Goal: Information Seeking & Learning: Learn about a topic

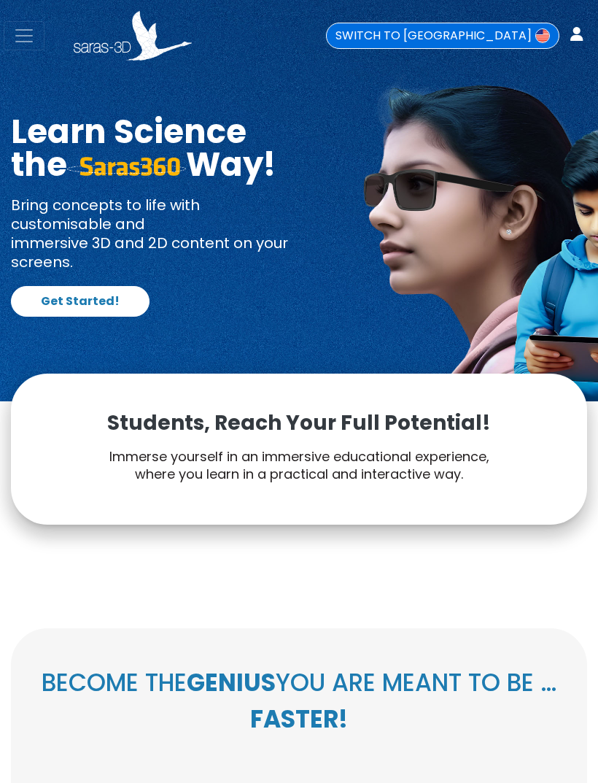
click at [26, 42] on span "Toggle navigation" at bounding box center [24, 36] width 22 height 22
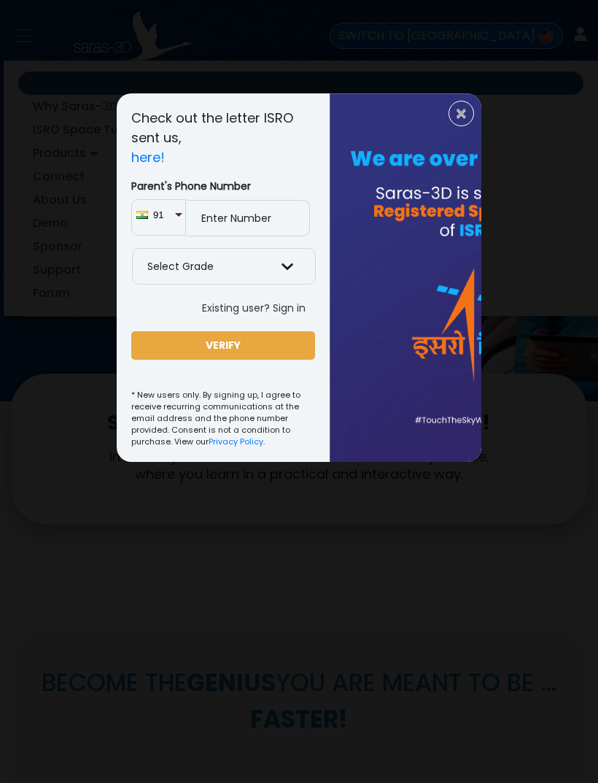
click at [460, 114] on span "×" at bounding box center [461, 113] width 12 height 19
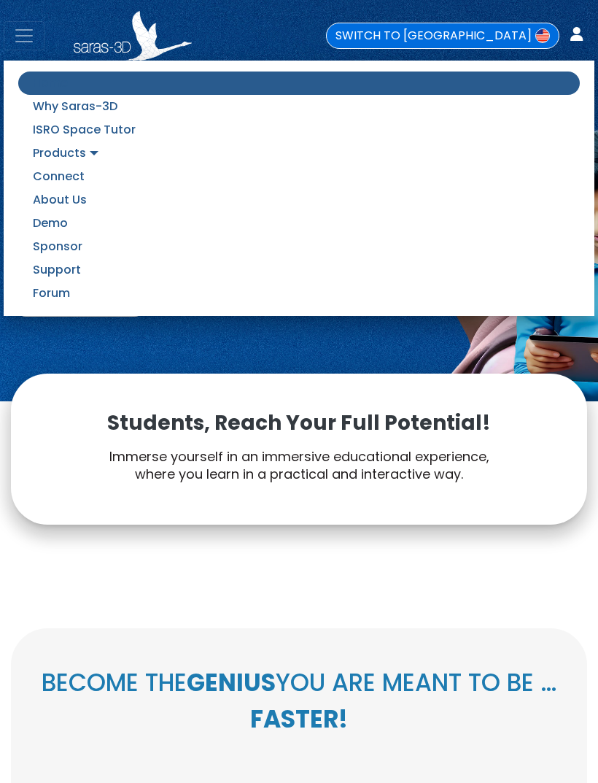
click at [506, 268] on link "Support" at bounding box center [299, 269] width 562 height 23
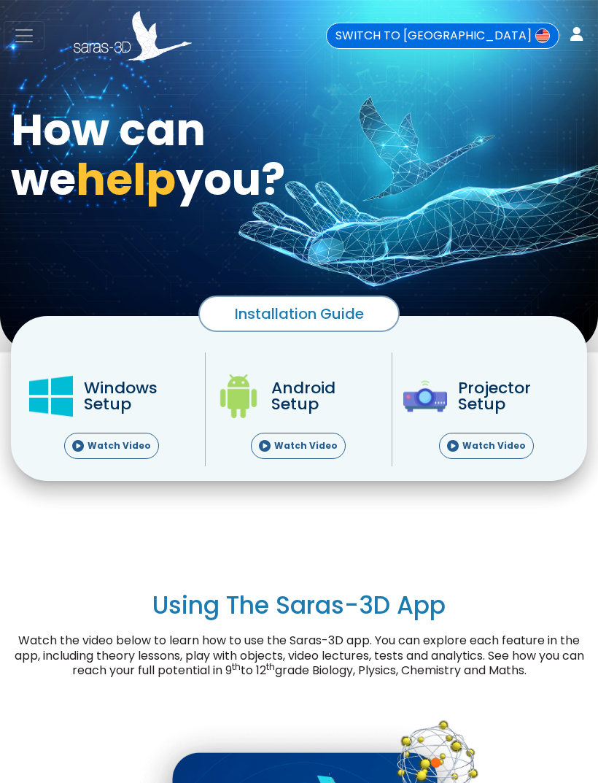
click at [22, 40] on span "Toggle navigation" at bounding box center [24, 36] width 22 height 22
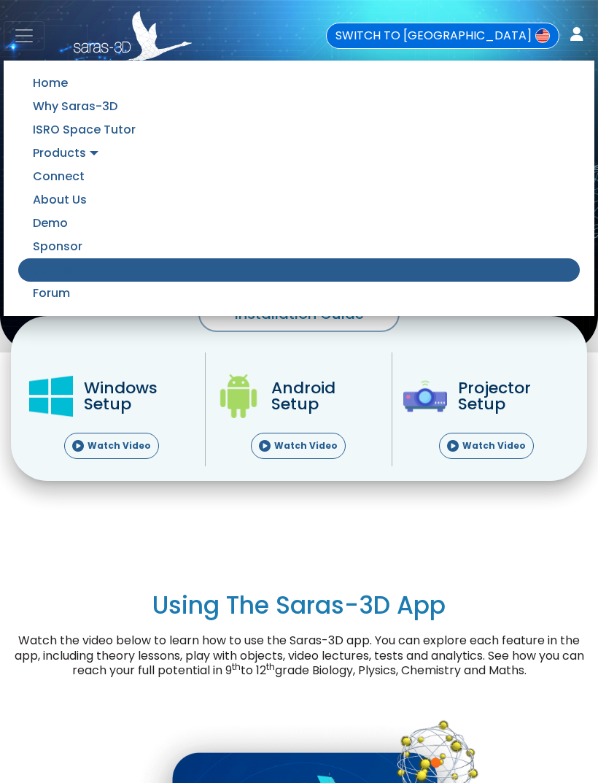
click at [40, 201] on link "About Us" at bounding box center [299, 199] width 562 height 23
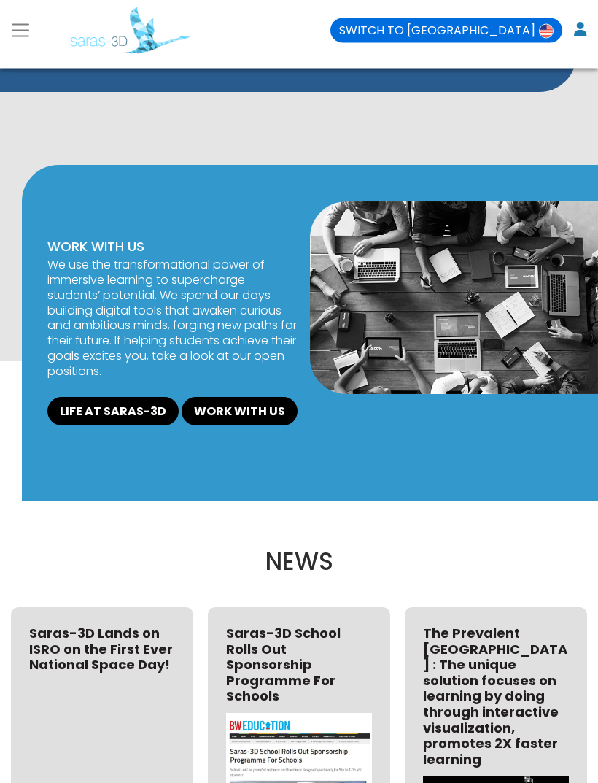
scroll to position [1139, 0]
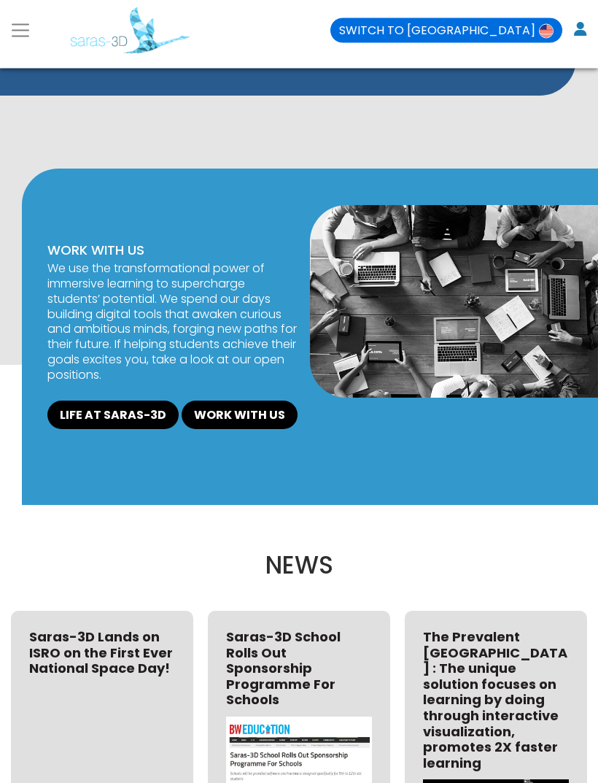
click at [222, 430] on link "WORK WITH US" at bounding box center [240, 415] width 116 height 29
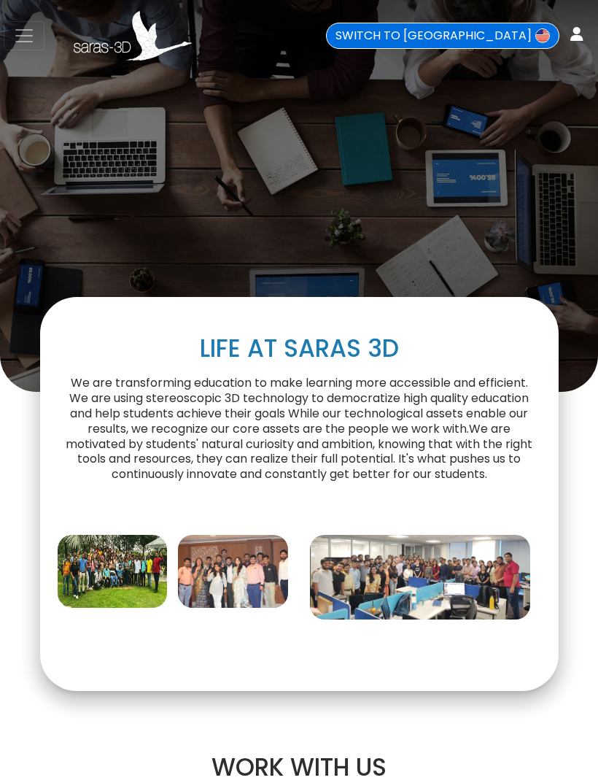
click at [103, 583] on img at bounding box center [113, 571] width 110 height 73
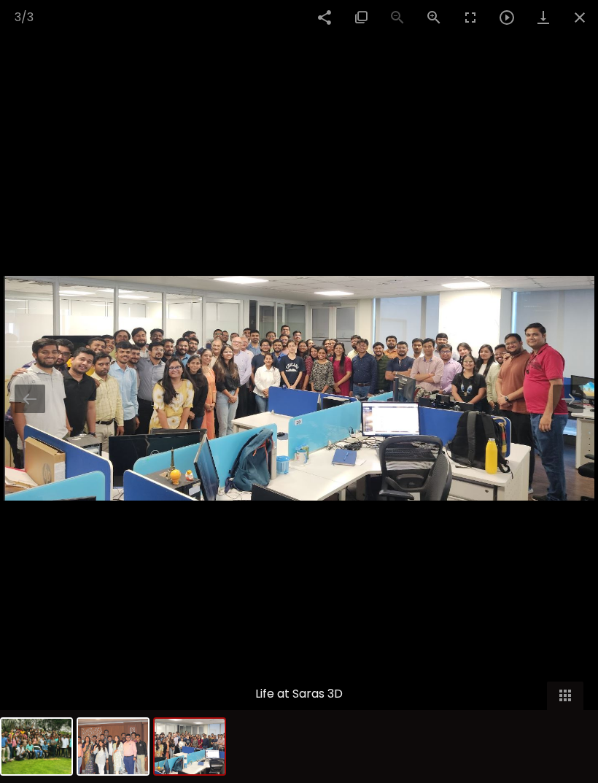
click at [565, 395] on button at bounding box center [568, 398] width 31 height 28
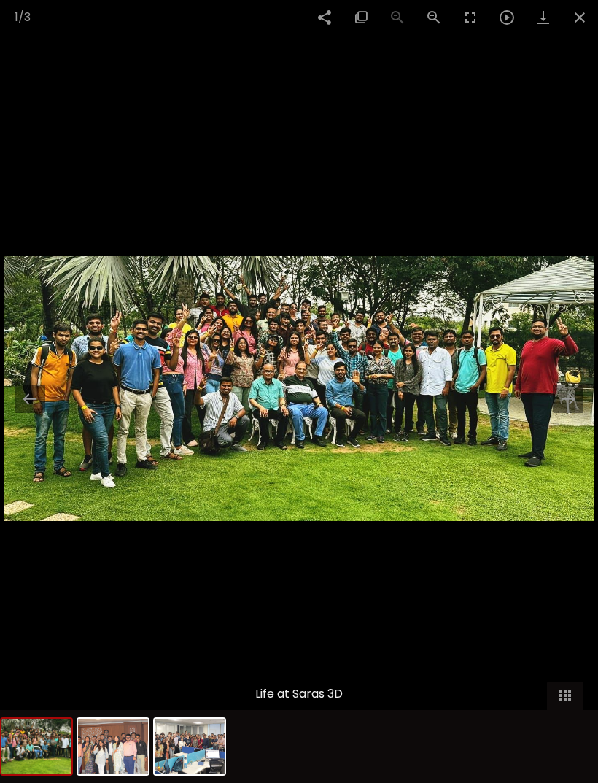
click at [571, 395] on button at bounding box center [568, 398] width 31 height 28
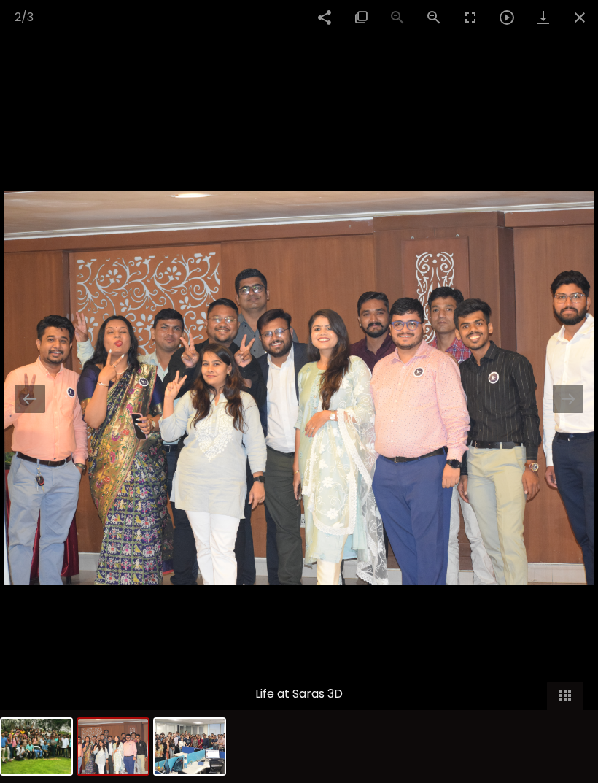
click at [565, 400] on button at bounding box center [568, 398] width 31 height 28
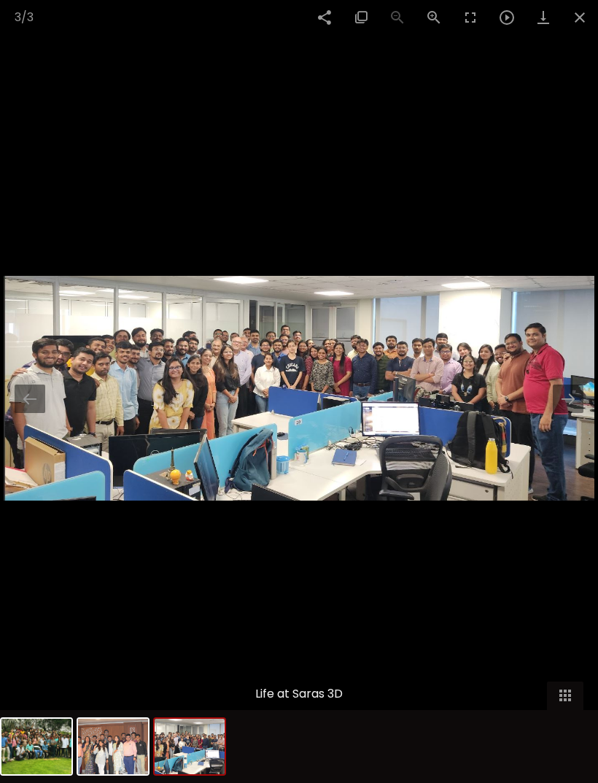
click at [568, 397] on button at bounding box center [568, 398] width 31 height 28
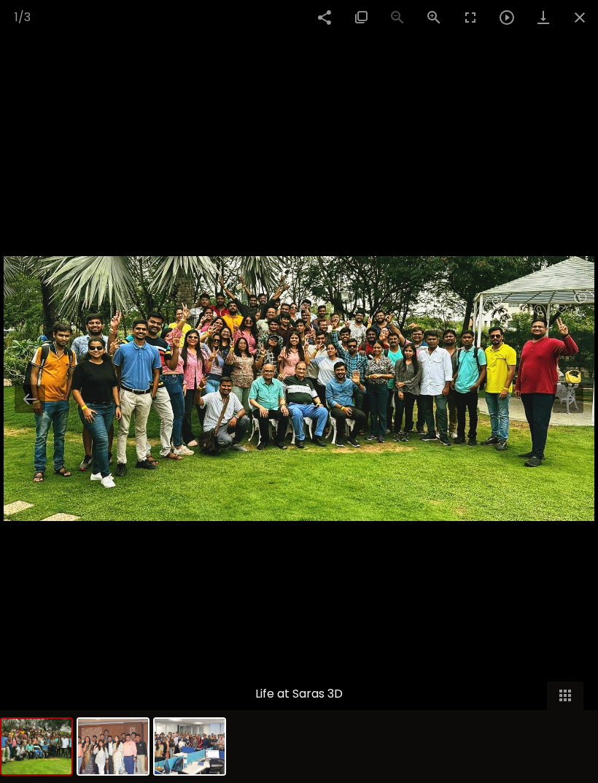
click at [562, 398] on button at bounding box center [568, 398] width 31 height 28
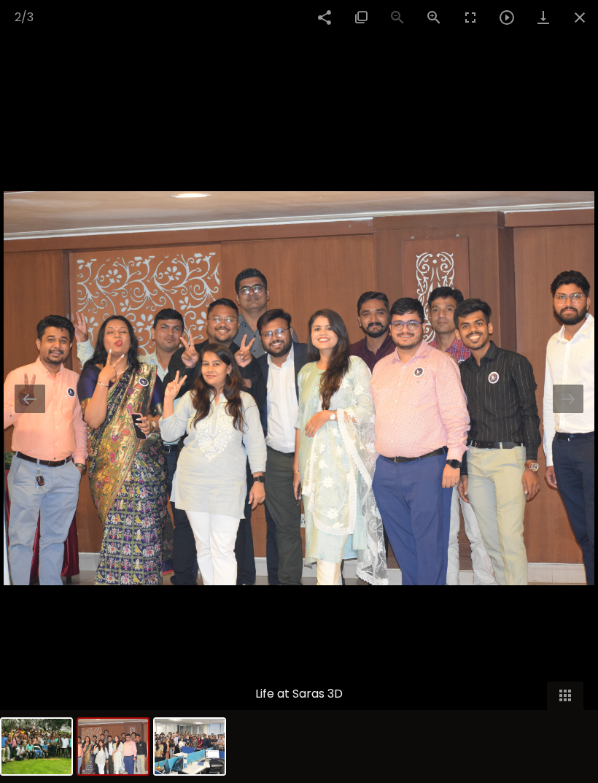
click at [564, 398] on button at bounding box center [568, 398] width 31 height 28
